Goal: Task Accomplishment & Management: Complete application form

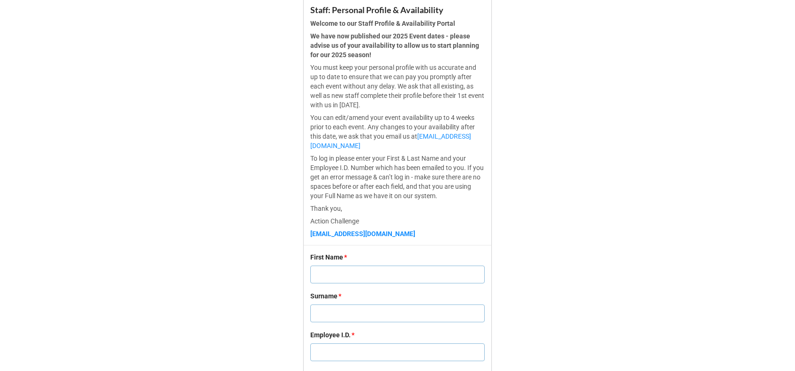
scroll to position [286, 0]
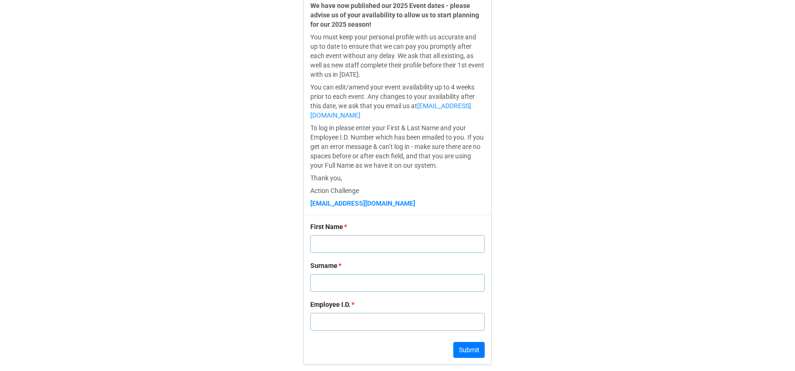
click at [333, 246] on input "text" at bounding box center [397, 244] width 174 height 18
paste input "Holly"
type input "Holly"
click at [398, 284] on input "text" at bounding box center [397, 283] width 174 height 18
paste input "Moffitt"
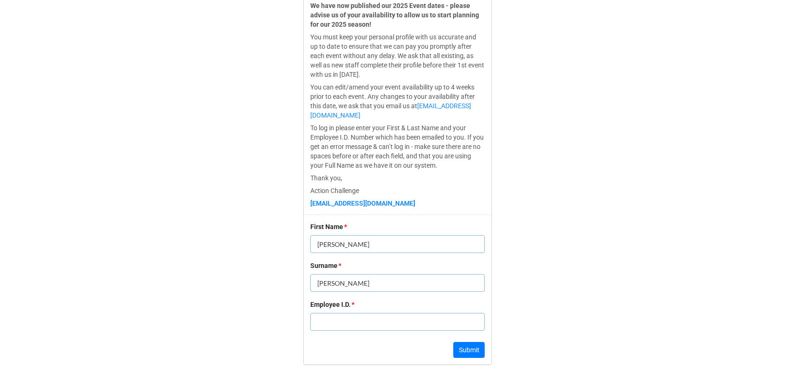
type input "Moffitt"
click at [356, 326] on input "text" at bounding box center [397, 322] width 174 height 18
paste input "10309"
type input "10309"
click at [460, 354] on button "Submit" at bounding box center [468, 350] width 31 height 16
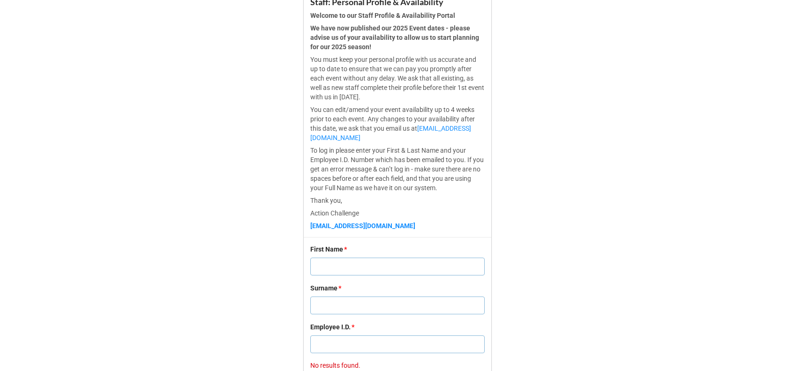
scroll to position [295, 0]
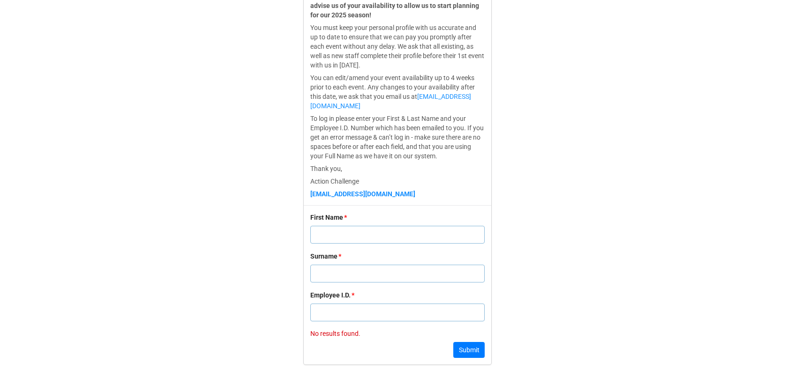
click at [324, 307] on input "text" at bounding box center [397, 313] width 174 height 18
paste input "10309"
type input "10309"
click at [333, 233] on input "text" at bounding box center [397, 235] width 174 height 18
click at [329, 272] on input "text" at bounding box center [397, 274] width 174 height 18
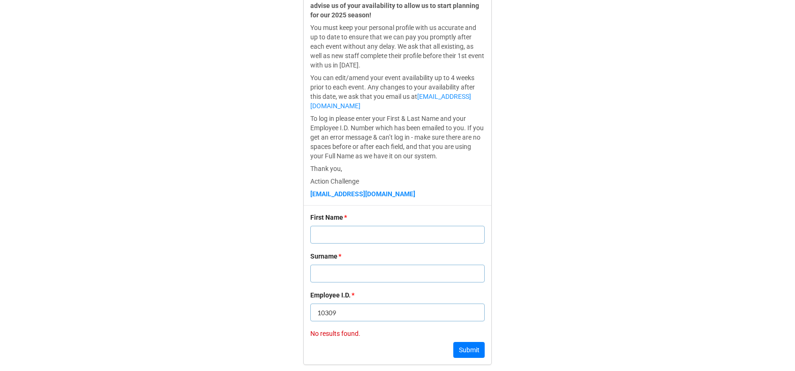
paste input "holly-london@hotmail.co.uk"
type input "holly-london@hotmail.co.uk"
drag, startPoint x: 425, startPoint y: 276, endPoint x: 251, endPoint y: 256, distance: 174.6
click at [251, 256] on form "Staff: Personal Profile & Availability Welcome to our Staff Profile & Availabil…" at bounding box center [397, 113] width 795 height 504
click at [349, 238] on input "text" at bounding box center [397, 235] width 174 height 18
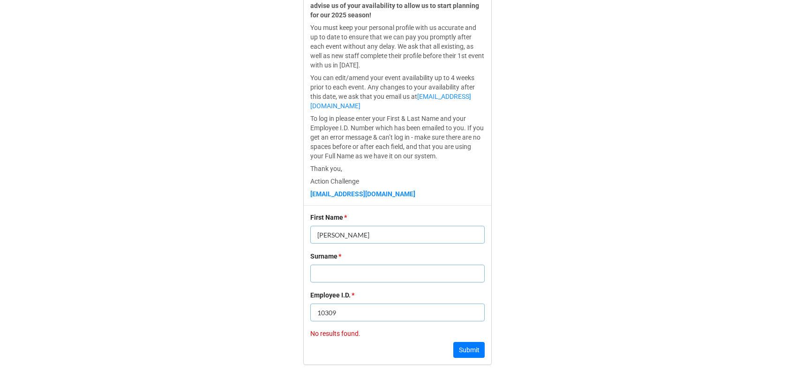
type input "Holly"
click at [345, 267] on input "text" at bounding box center [397, 274] width 174 height 18
paste input "Moffitt"
type input "Moffitt"
click at [463, 357] on div "First Name * Holly Surname * Moffitt Employee I.D. * 10309 No results found. Su…" at bounding box center [398, 284] width 188 height 159
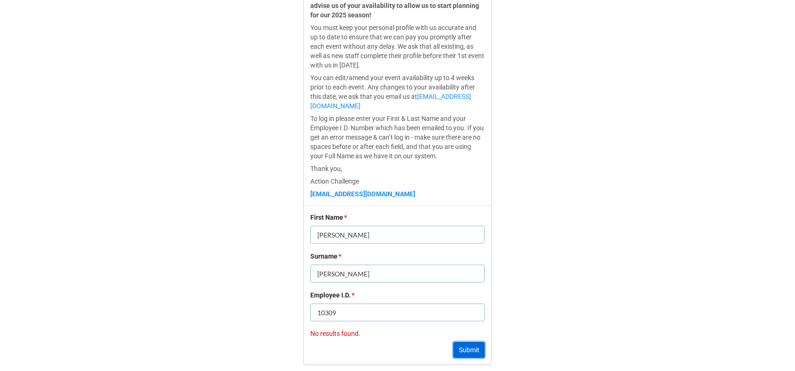
click at [467, 352] on button "Submit" at bounding box center [468, 350] width 31 height 16
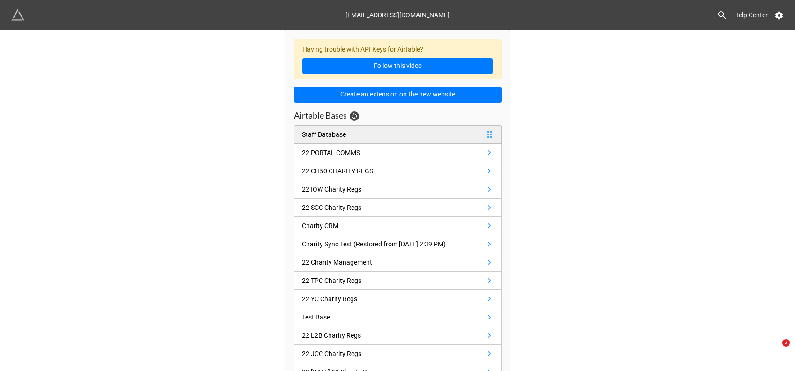
click at [314, 127] on link "Staff Database" at bounding box center [398, 134] width 208 height 19
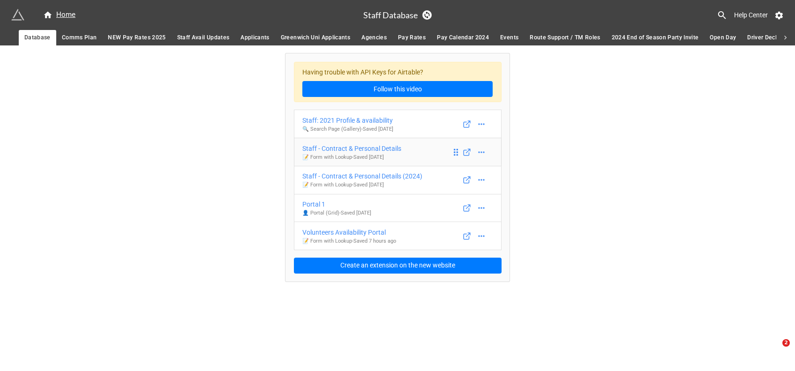
click at [379, 149] on div "Staff - Contract & Personal Details" at bounding box center [351, 148] width 99 height 10
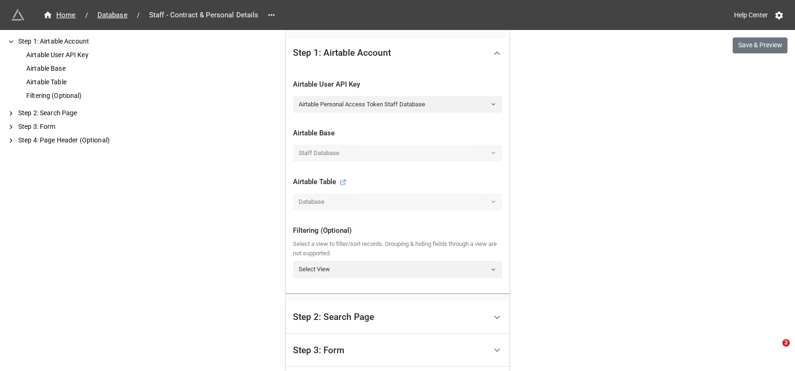
scroll to position [368, 0]
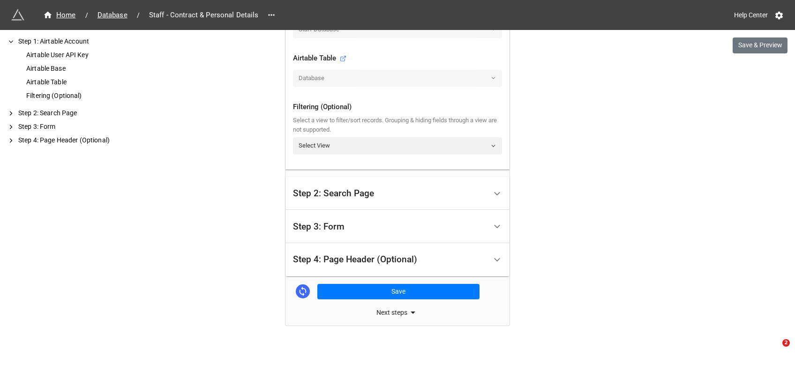
click at [365, 186] on div "Step 2: Search Page" at bounding box center [390, 194] width 194 height 22
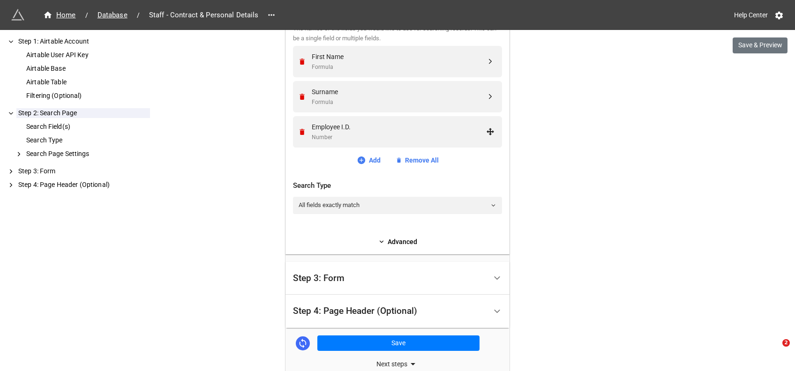
scroll to position [347, 0]
click at [366, 281] on div "Step 3: Form" at bounding box center [390, 277] width 194 height 22
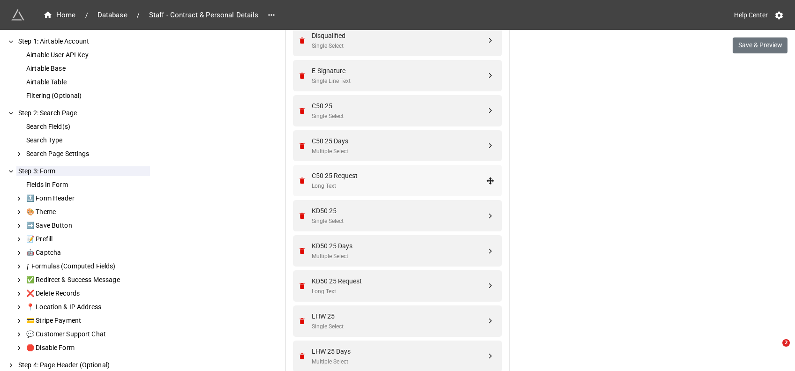
scroll to position [1223, 0]
click at [303, 111] on icon "Remove" at bounding box center [302, 111] width 8 height 8
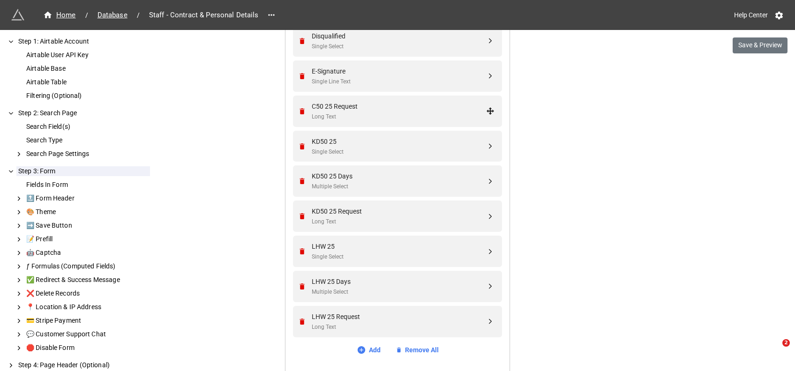
click at [303, 111] on icon "Remove" at bounding box center [302, 111] width 8 height 8
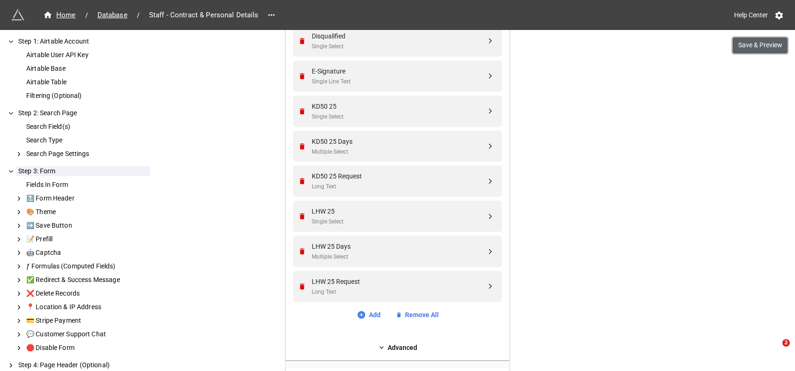
click at [765, 47] on button "Save & Preview" at bounding box center [760, 46] width 55 height 16
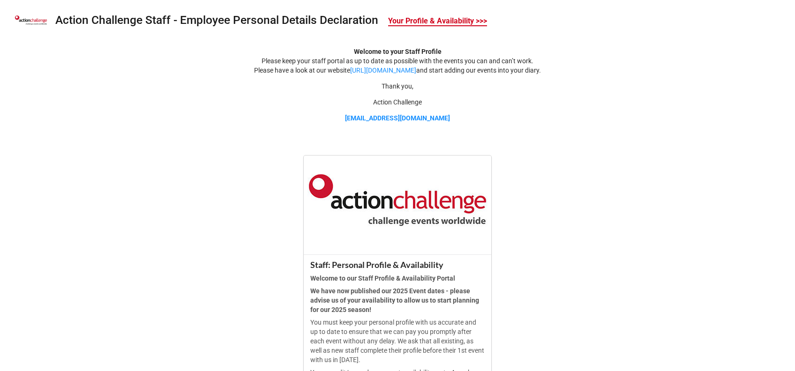
scroll to position [286, 0]
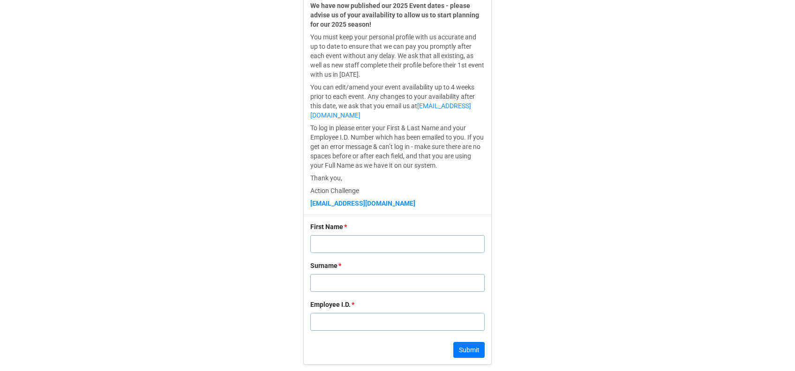
click at [340, 245] on input "text" at bounding box center [397, 244] width 174 height 18
type input "Amy"
type input "Hawser"
click at [335, 319] on input "text" at bounding box center [397, 322] width 174 height 18
type input "1"
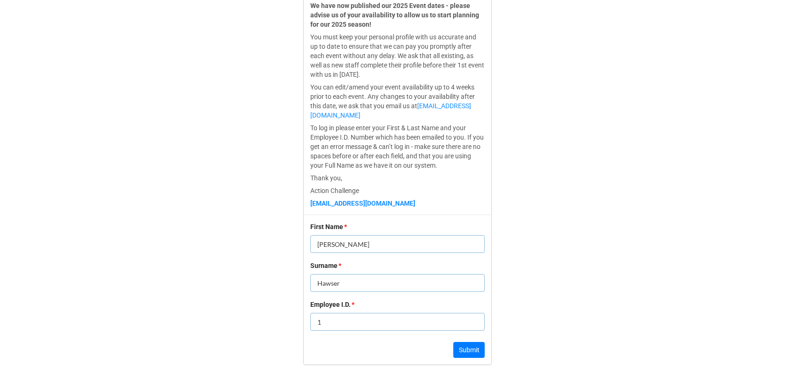
click button "Submit" at bounding box center [468, 350] width 31 height 16
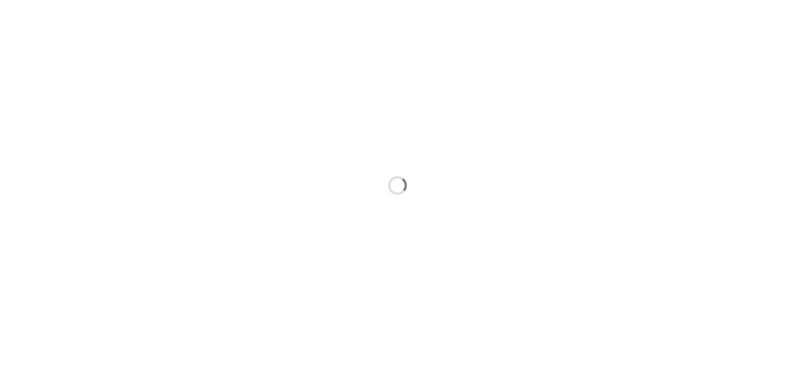
scroll to position [0, 0]
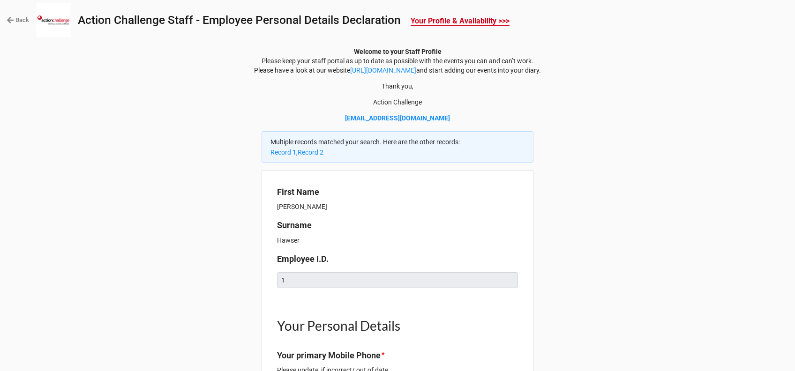
type textarea "x"
